Goal: Task Accomplishment & Management: Manage account settings

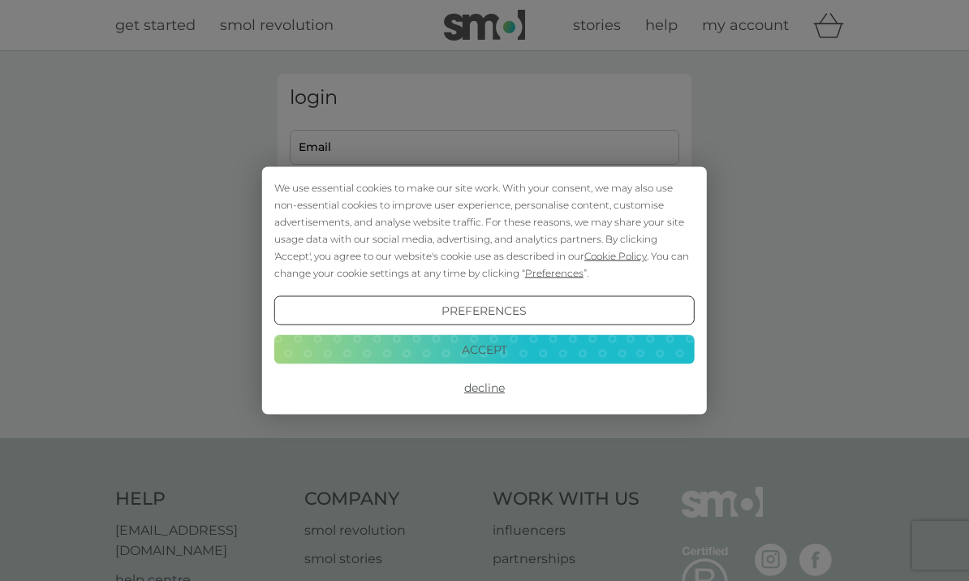
click at [534, 347] on button "Accept" at bounding box center [484, 348] width 421 height 29
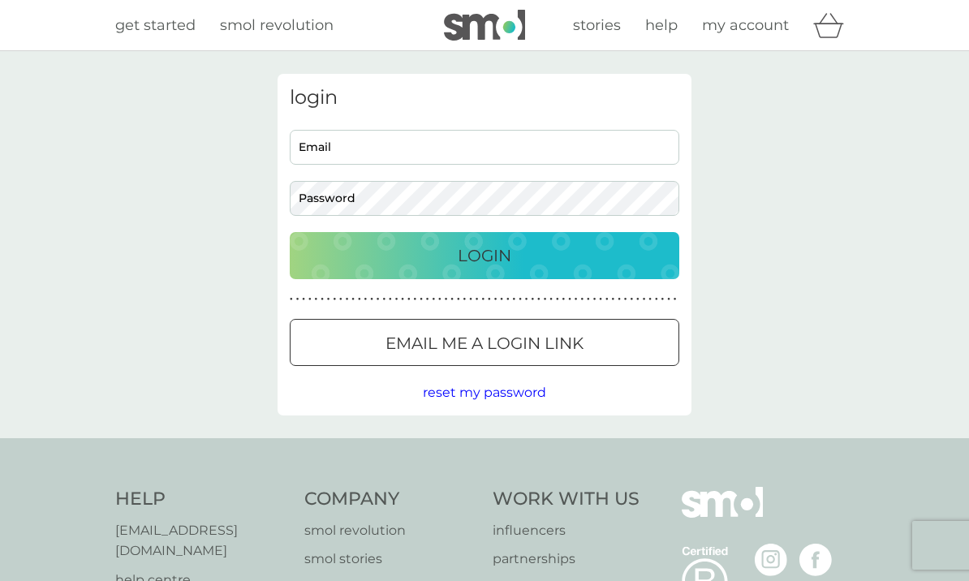
click at [386, 147] on input "Email" at bounding box center [485, 147] width 390 height 35
type input "[EMAIL_ADDRESS][DOMAIN_NAME]"
click at [485, 255] on button "Login" at bounding box center [485, 255] width 390 height 47
